Goal: Information Seeking & Learning: Check status

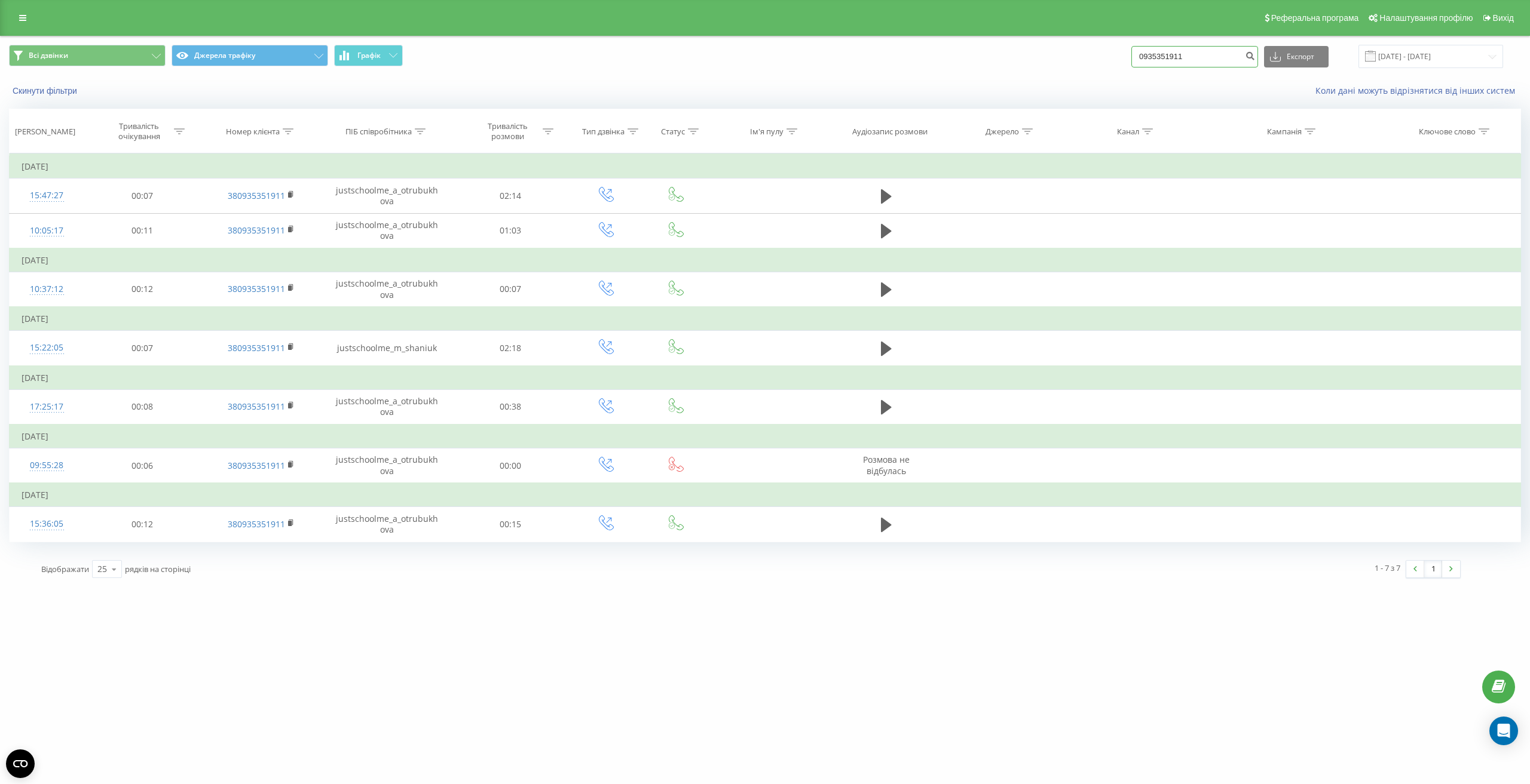
drag, startPoint x: 1198, startPoint y: 56, endPoint x: 1116, endPoint y: 55, distance: 82.0
click at [1115, 50] on div "Всі дзвінки Джерела трафіку Графік 0935351911 Експорт .csv .xls .xlsx 01.01.201…" at bounding box center [765, 56] width 1512 height 23
paste input "96 737 7859"
type input "0 96 737 7859"
click at [1255, 58] on icon "submit" at bounding box center [1250, 55] width 10 height 7
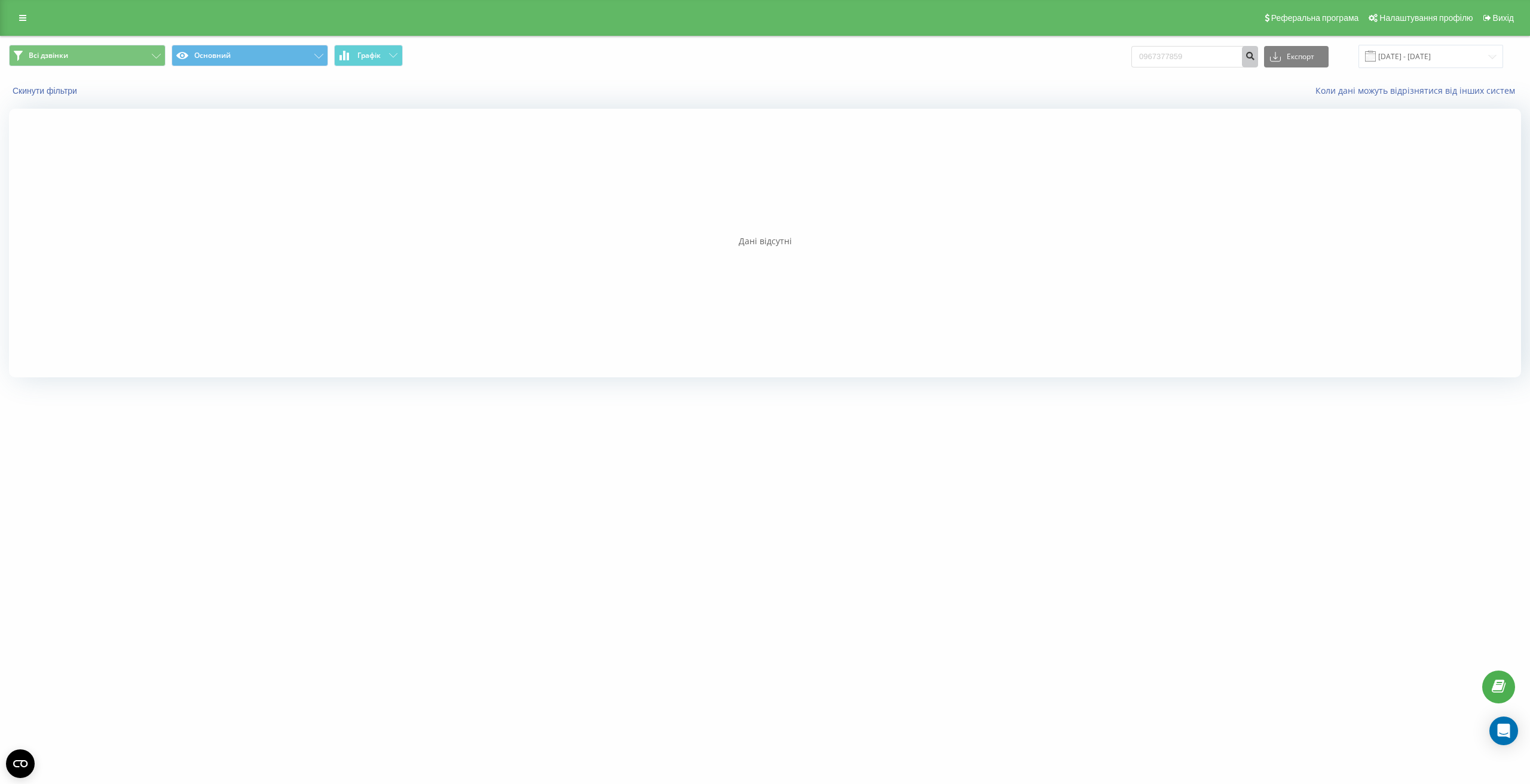
click at [1258, 62] on button "submit" at bounding box center [1250, 57] width 16 height 21
